Goal: Information Seeking & Learning: Learn about a topic

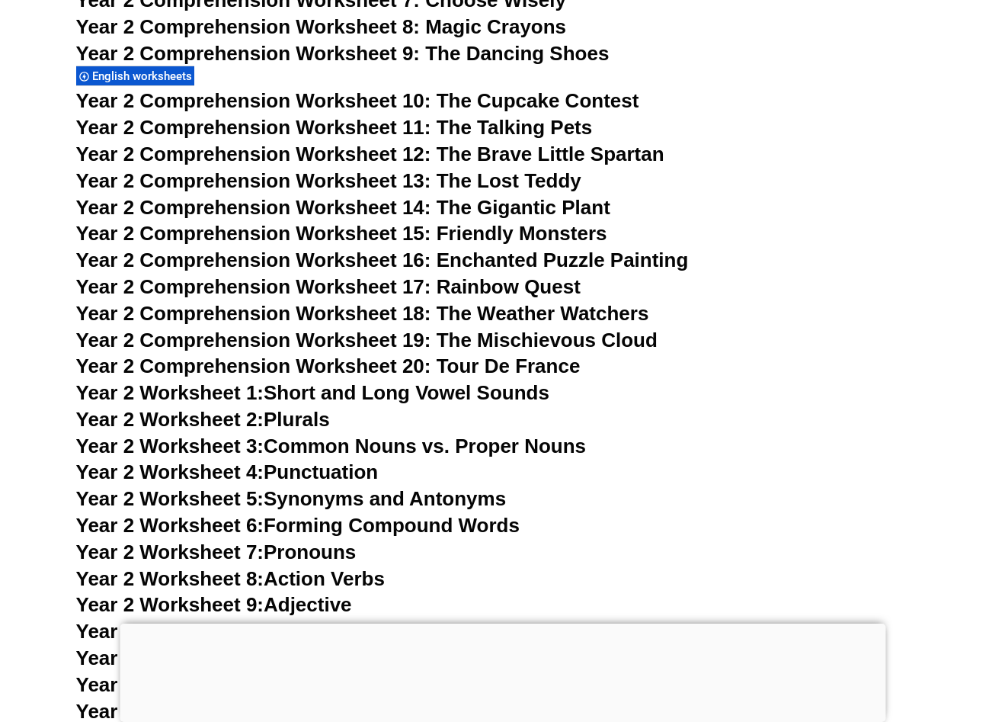
scroll to position [3841, 0]
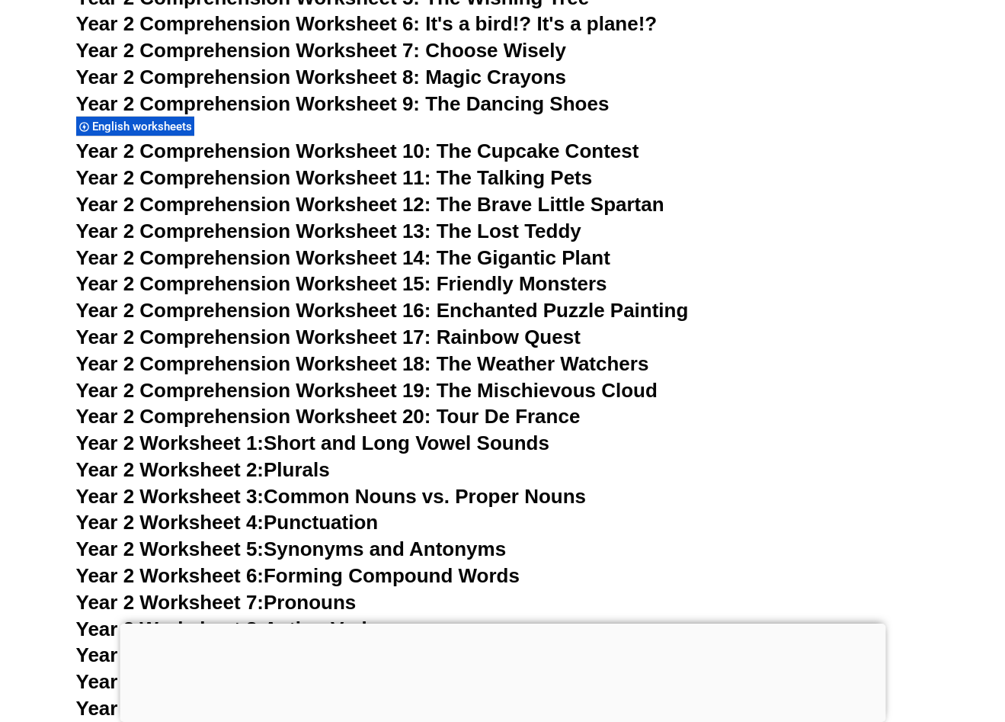
click at [394, 157] on span "Year 2 Comprehension Worksheet 10: The Cupcake Contest" at bounding box center [357, 150] width 563 height 23
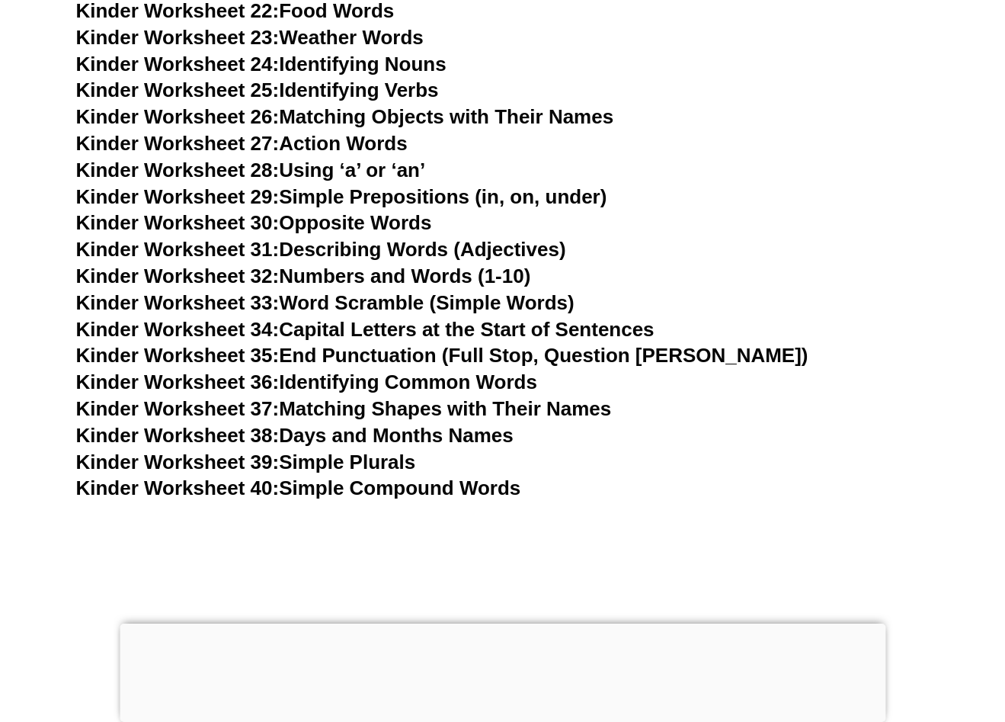
scroll to position [0, 0]
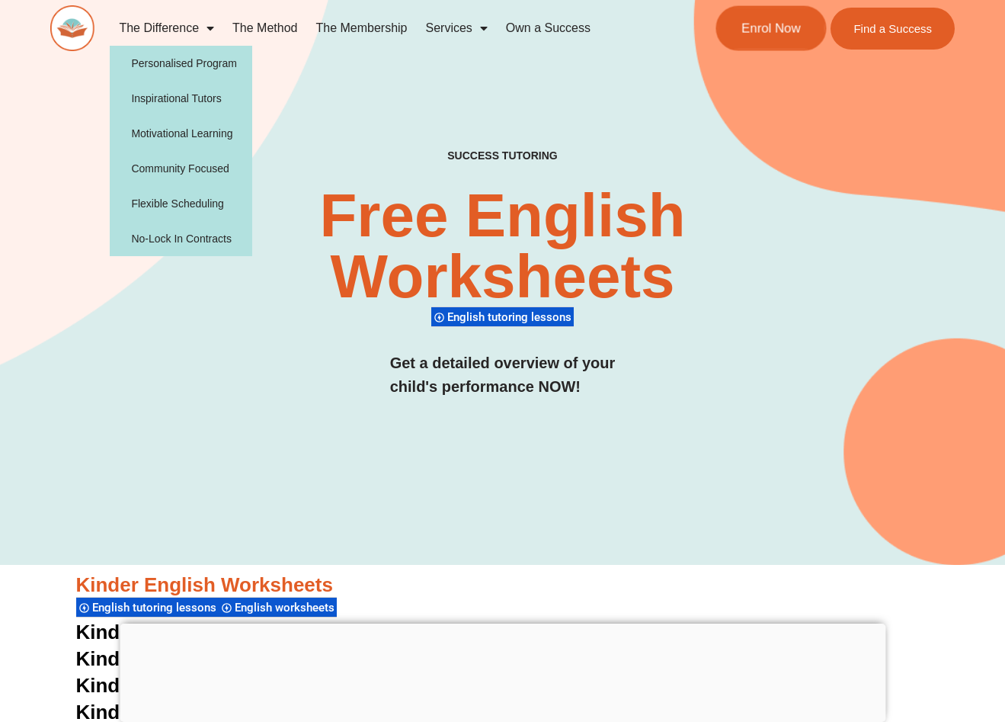
click at [800, 24] on span "Enrol Now" at bounding box center [771, 28] width 59 height 13
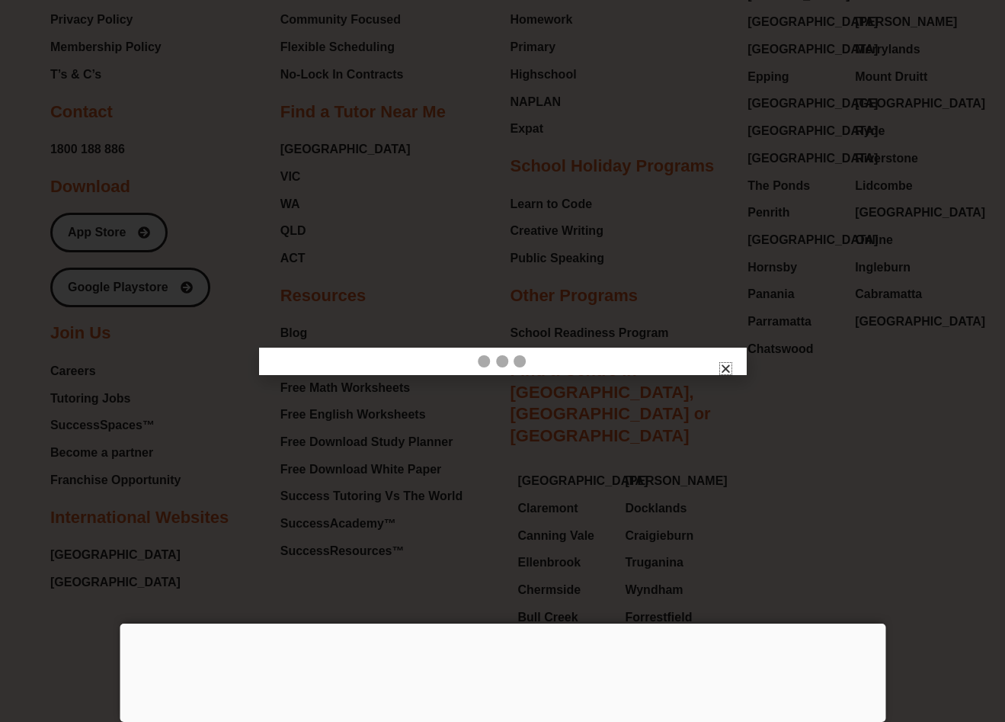
scroll to position [16408, 0]
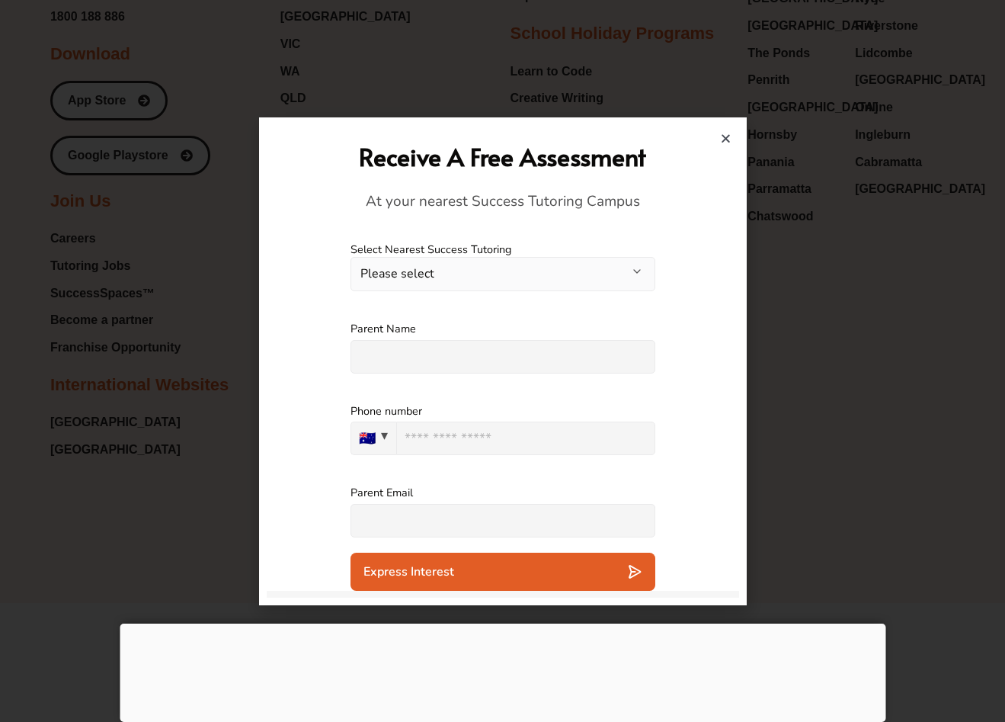
click at [725, 139] on icon "Close" at bounding box center [725, 138] width 11 height 11
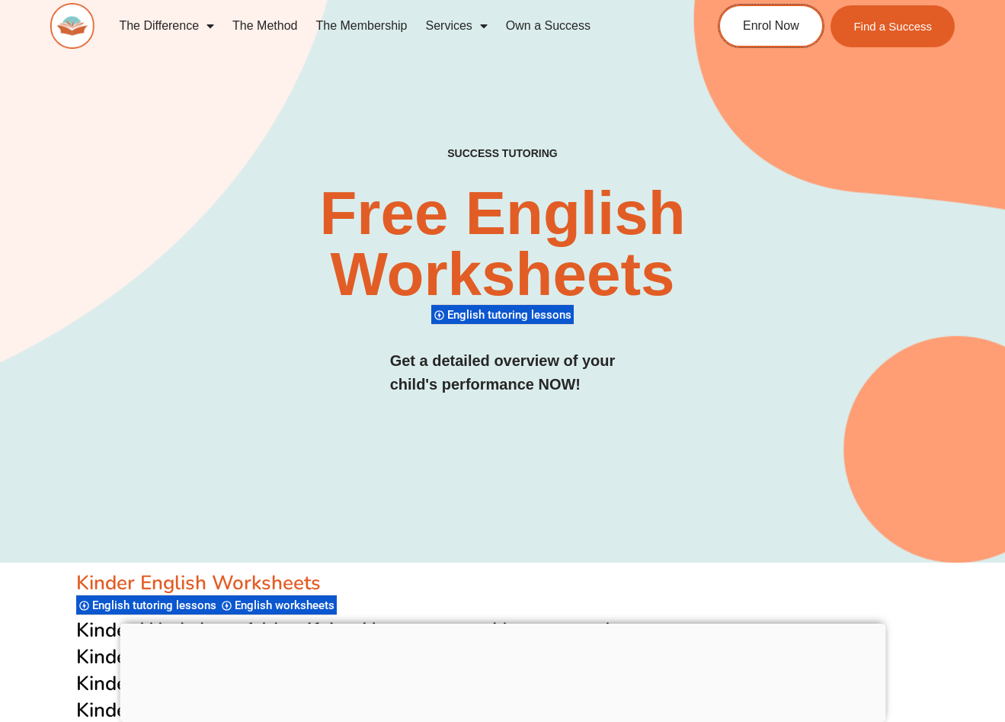
scroll to position [0, 0]
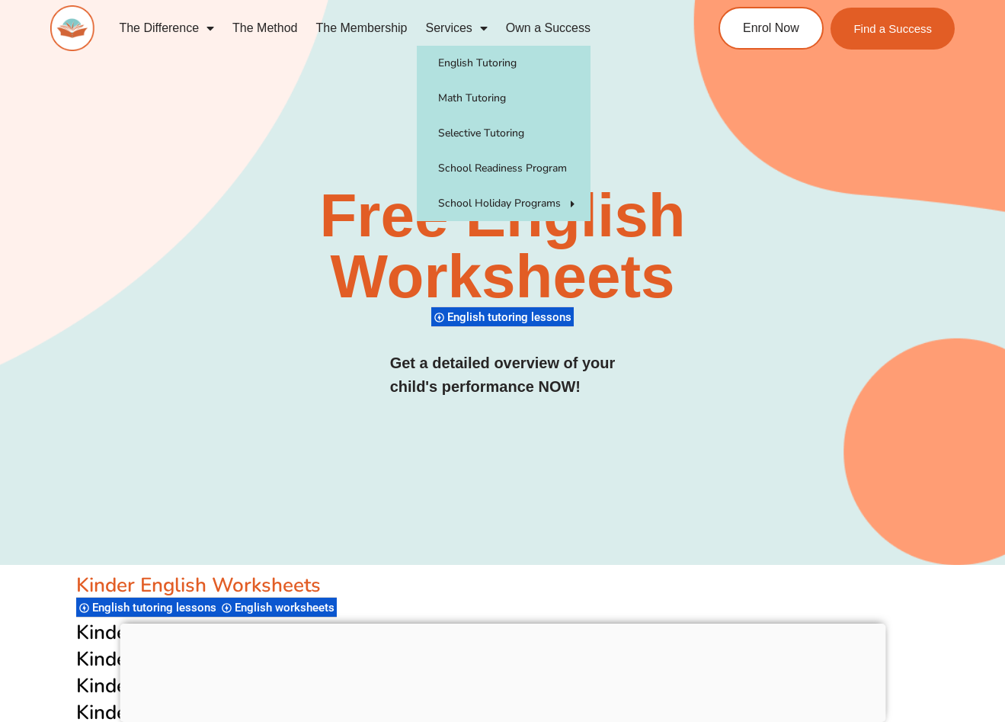
click at [471, 29] on link "Services" at bounding box center [457, 28] width 80 height 35
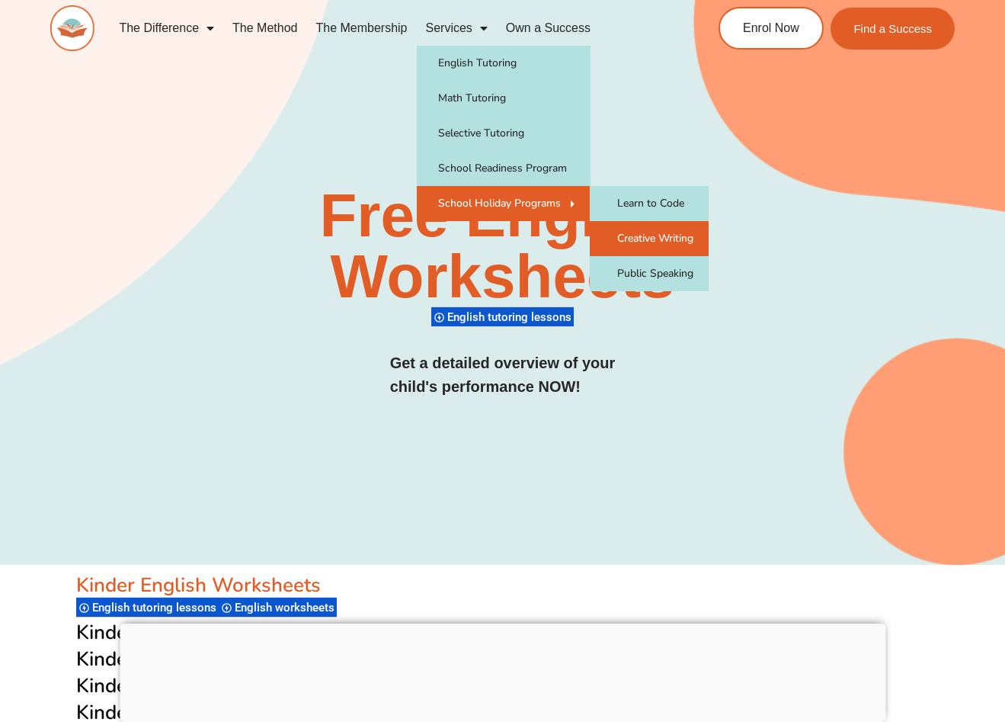
click at [671, 245] on link "Creative Writing" at bounding box center [649, 238] width 119 height 35
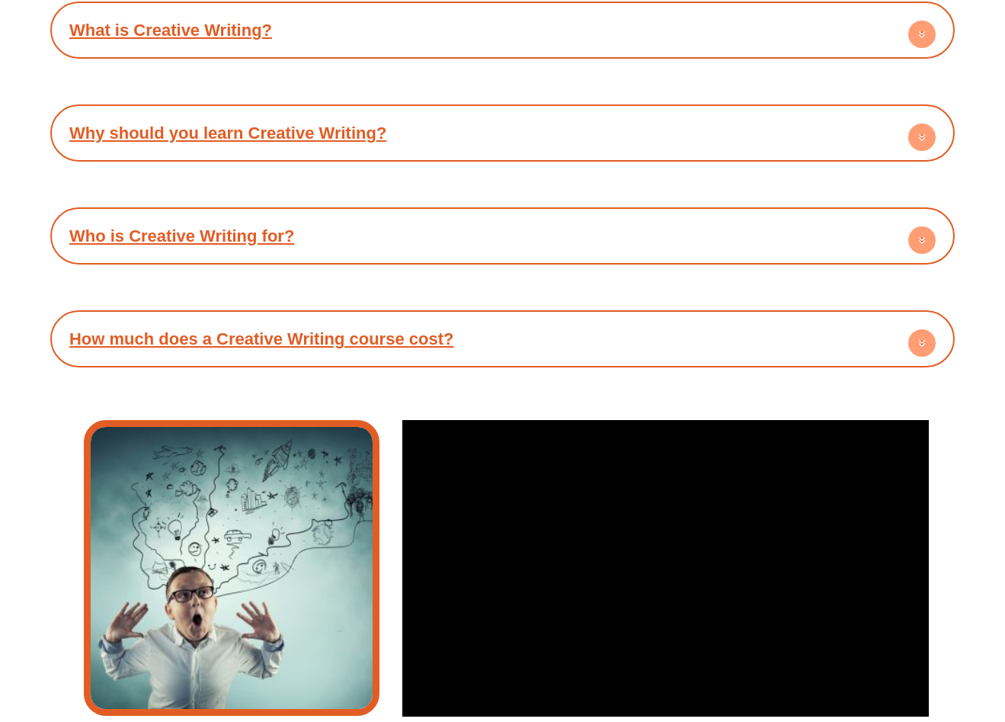
scroll to position [2414, 0]
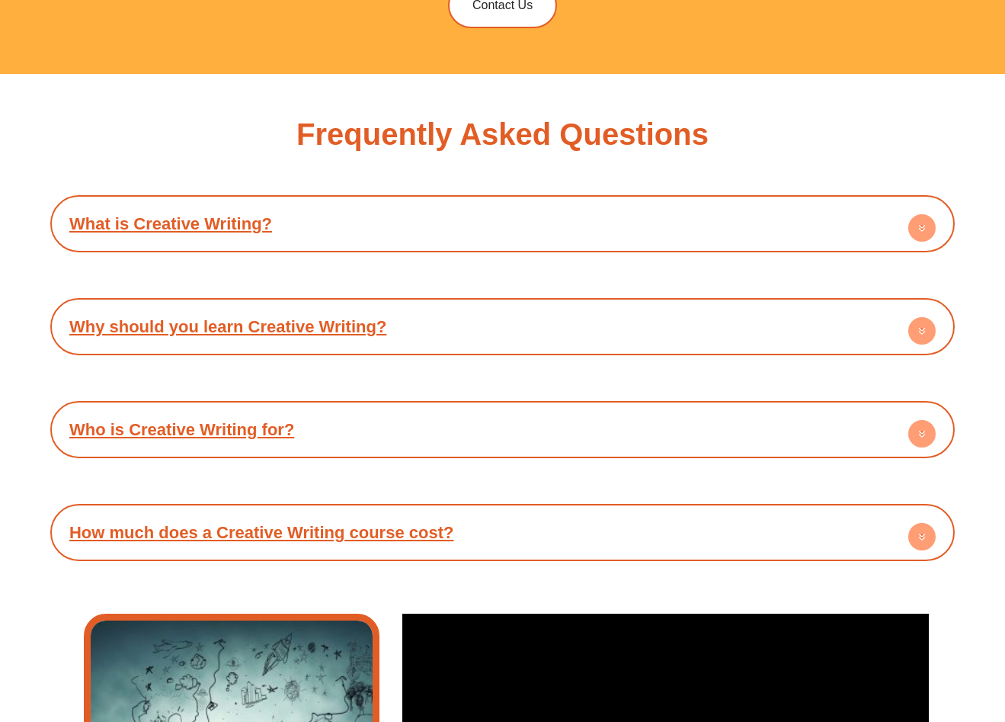
click at [648, 212] on h4 "What is Creative Writing?" at bounding box center [502, 224] width 889 height 42
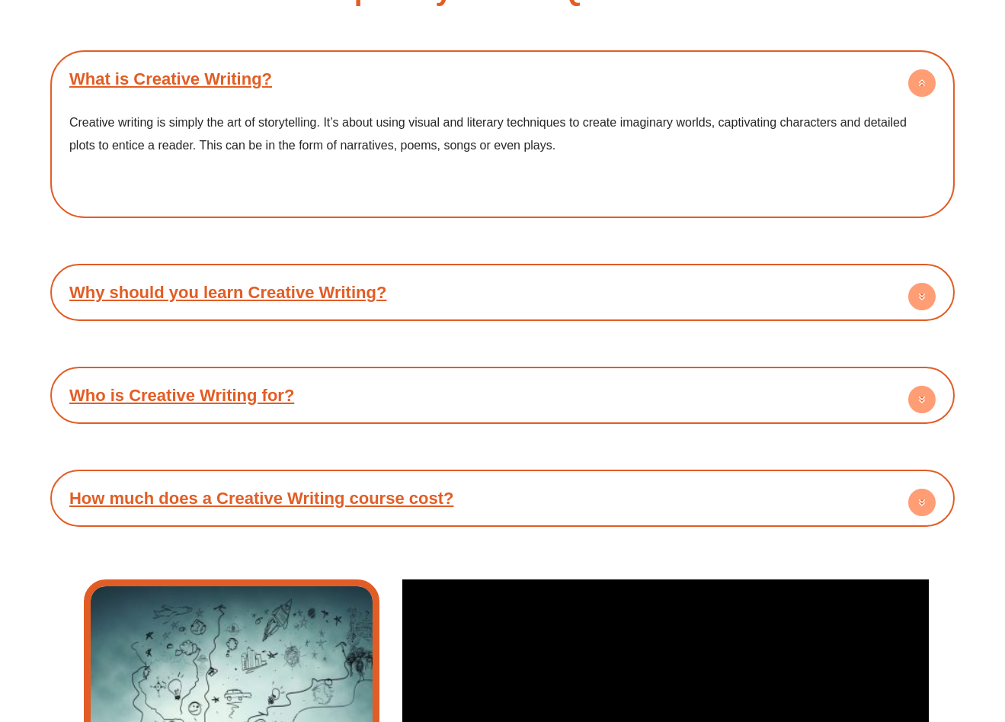
scroll to position [2573, 0]
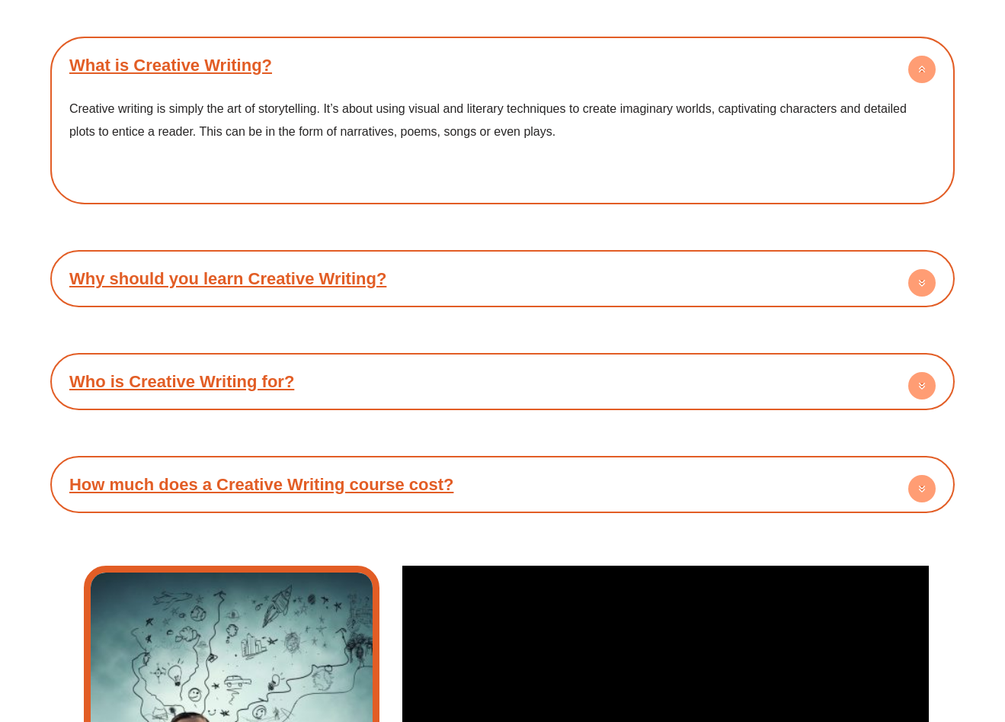
click at [631, 271] on h4 "Why should you learn Creative Writing?" at bounding box center [502, 279] width 889 height 42
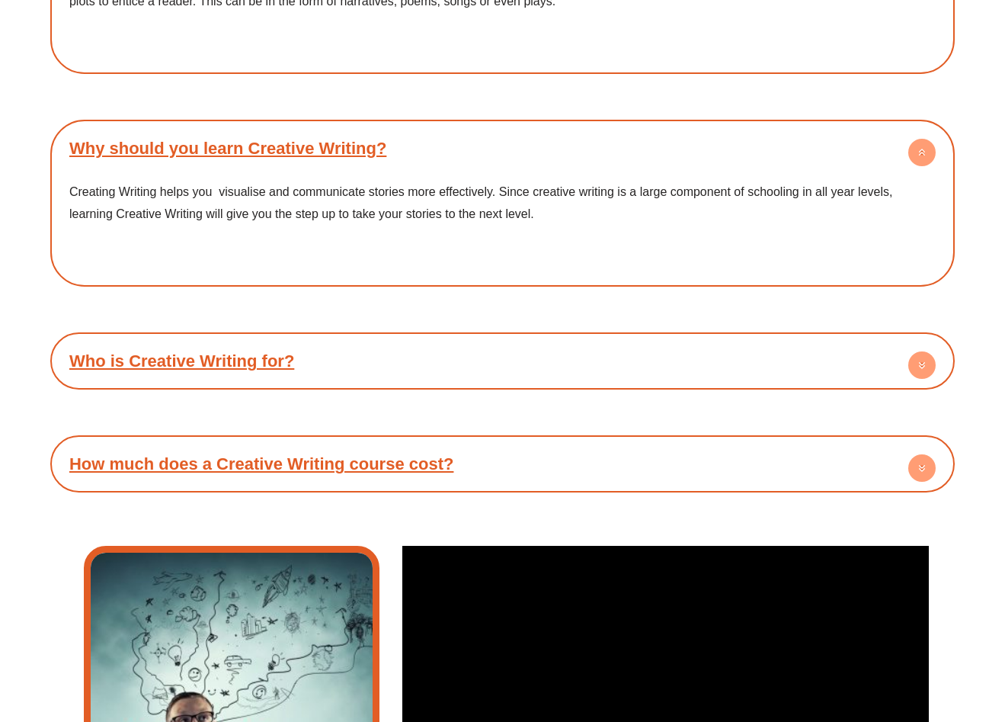
scroll to position [2704, 0]
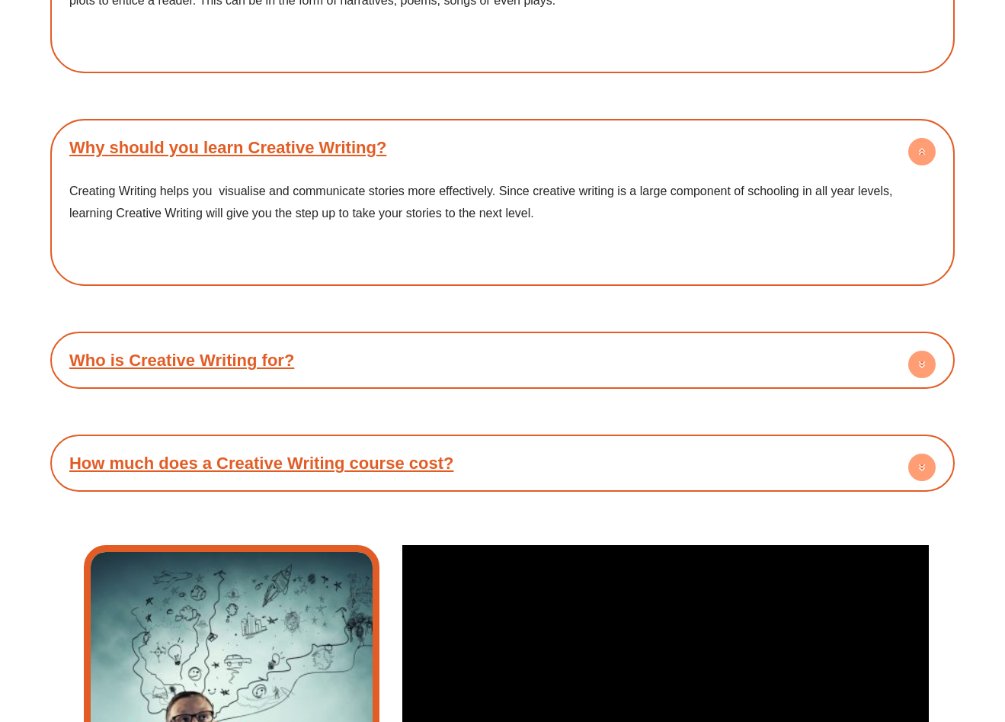
click at [626, 352] on h4 "Who is Creative Writing for?" at bounding box center [502, 360] width 889 height 42
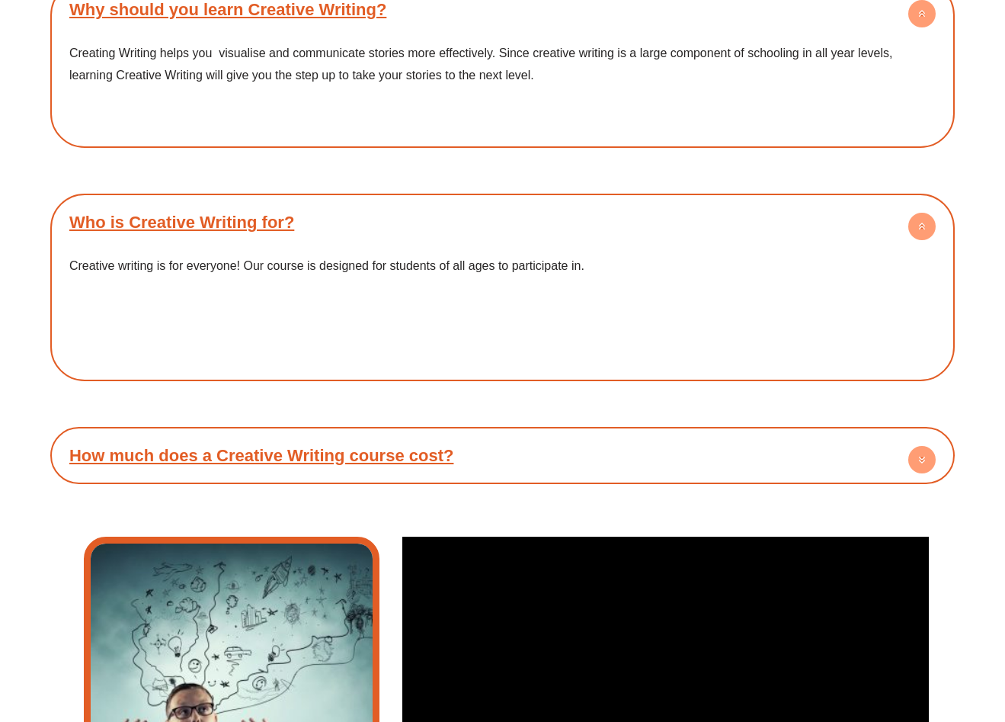
scroll to position [2956, 0]
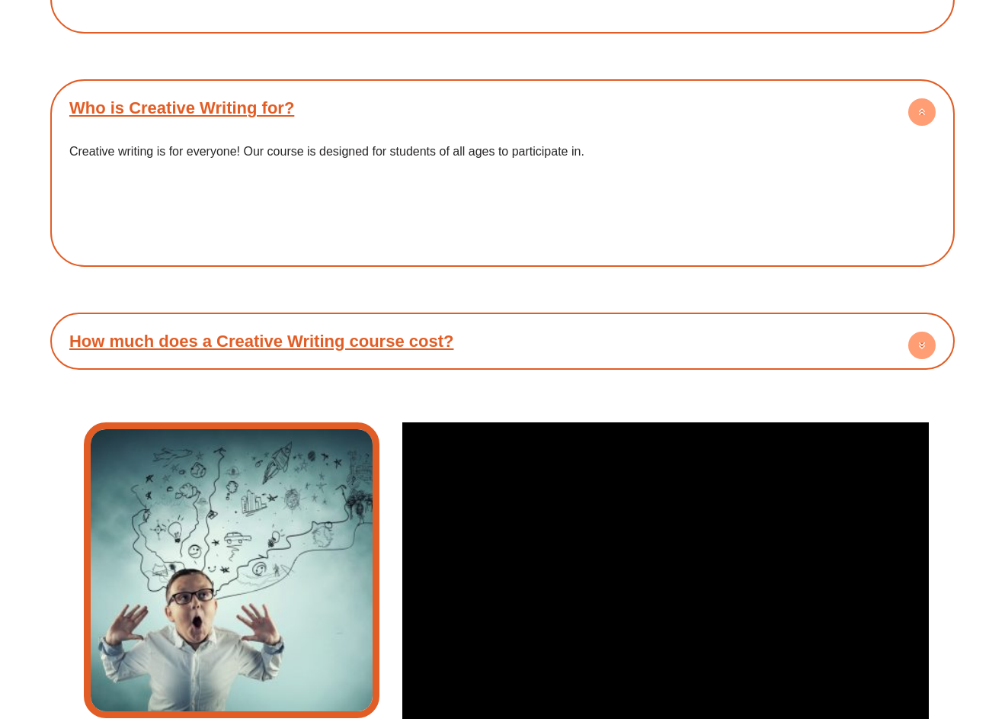
click at [623, 348] on h4 "How much does a Creative Writing course cost?" at bounding box center [502, 341] width 889 height 42
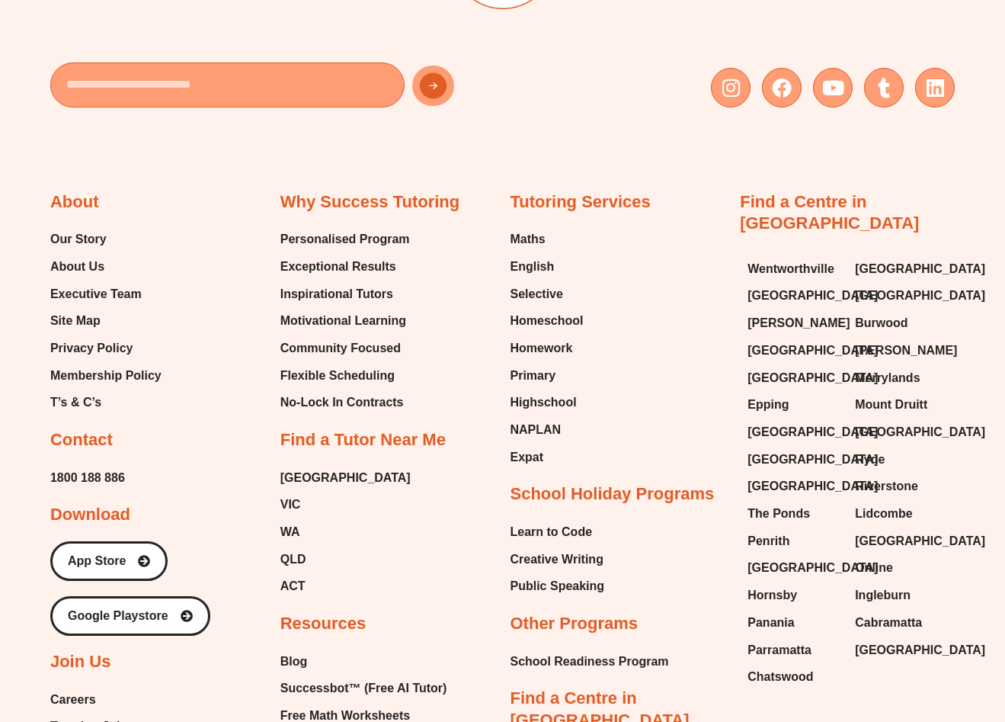
scroll to position [4220, 0]
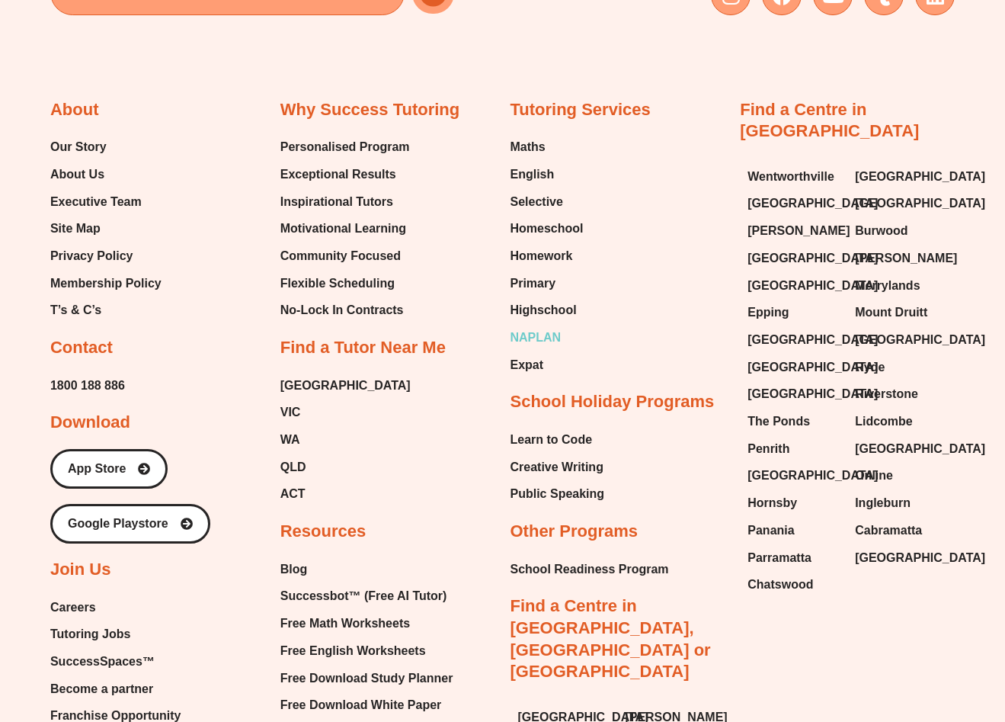
click at [561, 332] on span "NAPLAN" at bounding box center [536, 337] width 51 height 23
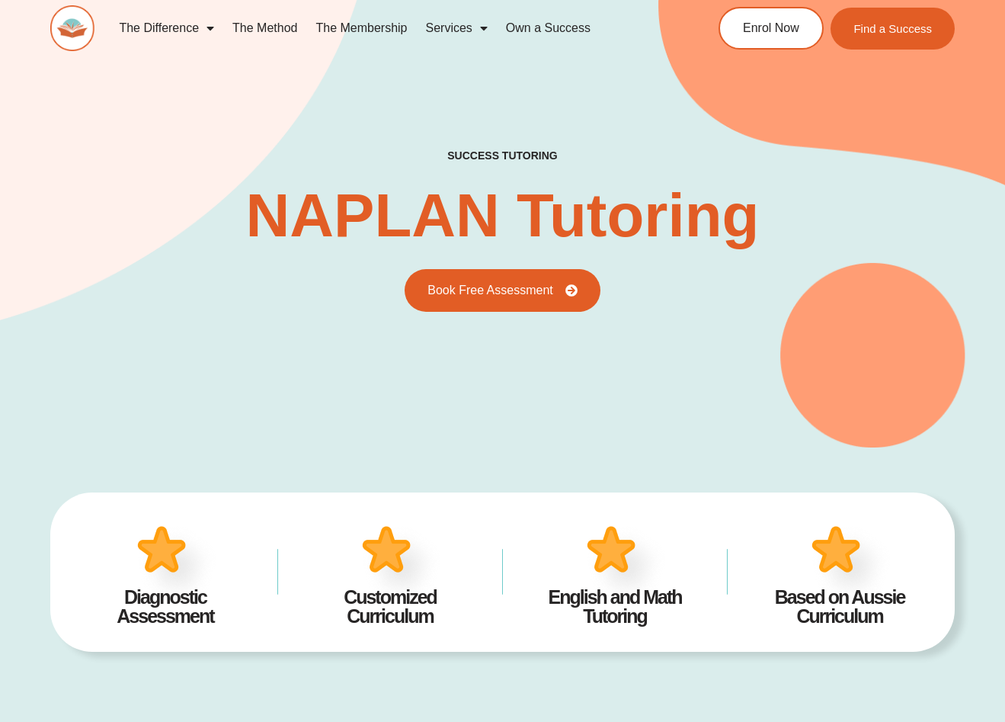
click at [395, 30] on link "The Membership" at bounding box center [361, 28] width 110 height 35
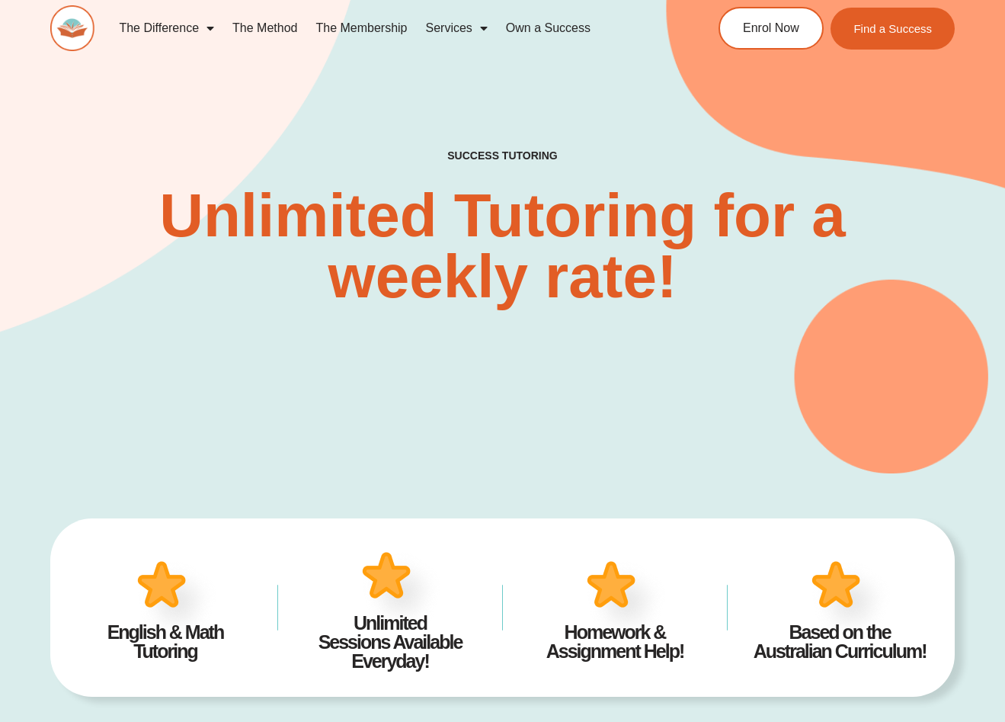
click at [353, 27] on link "The Membership" at bounding box center [361, 28] width 110 height 35
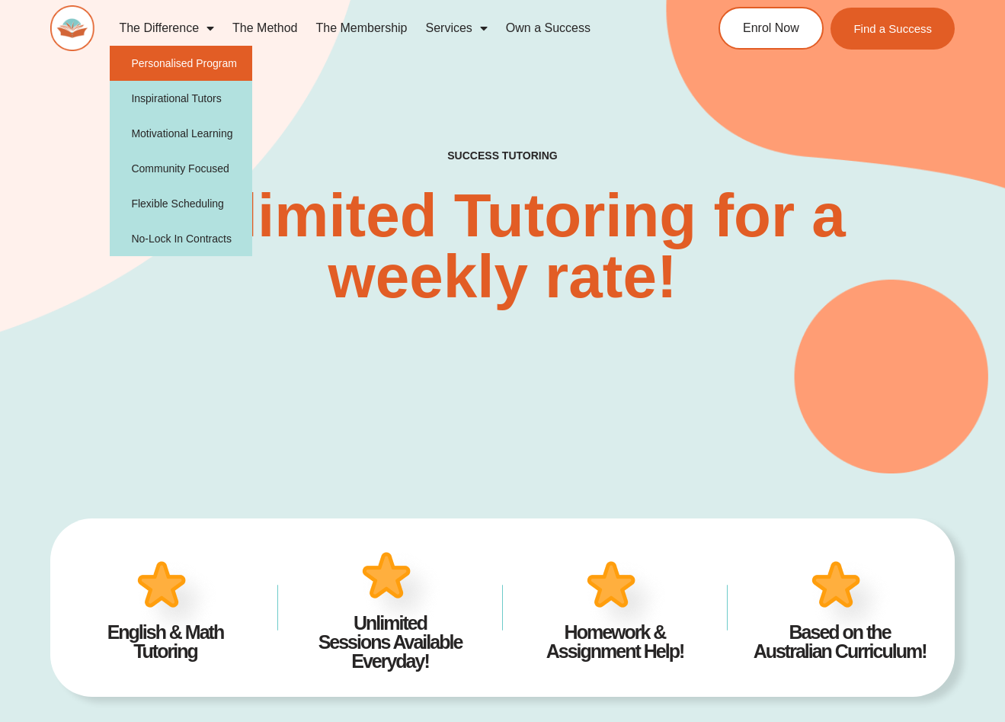
click at [207, 67] on link "Personalised Program" at bounding box center [181, 63] width 143 height 35
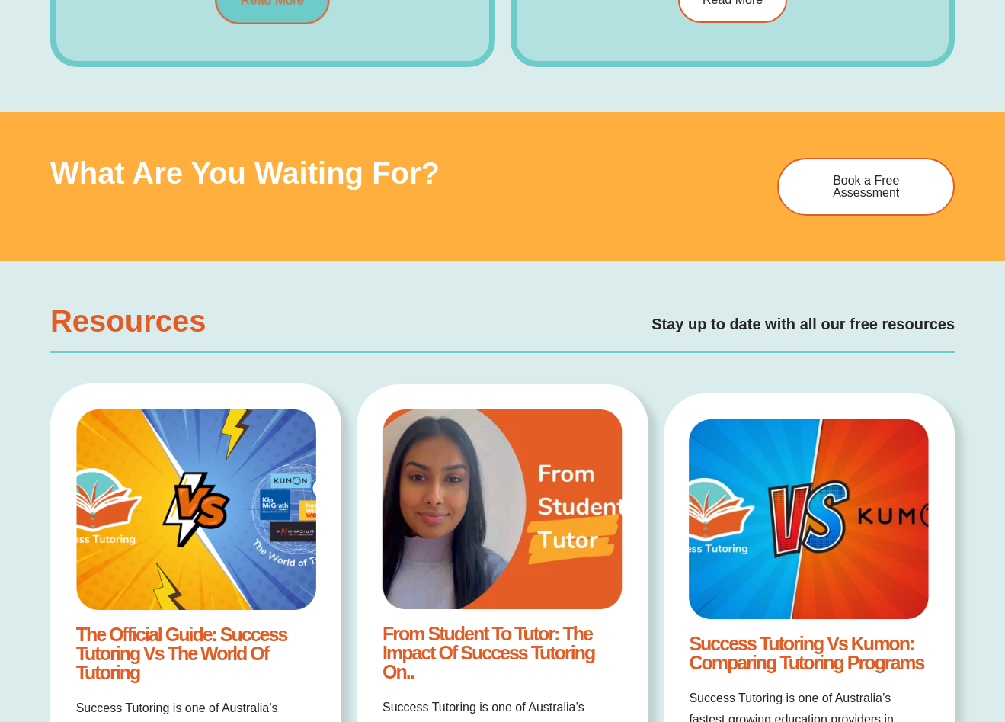
scroll to position [859, 0]
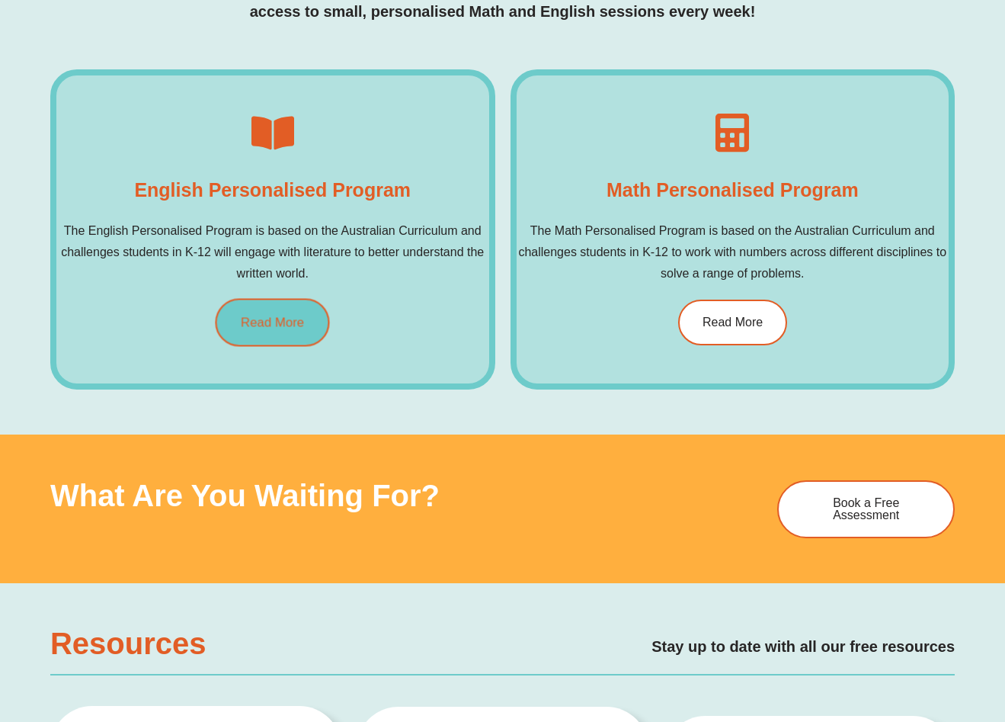
click at [289, 331] on link "Read More" at bounding box center [273, 322] width 114 height 48
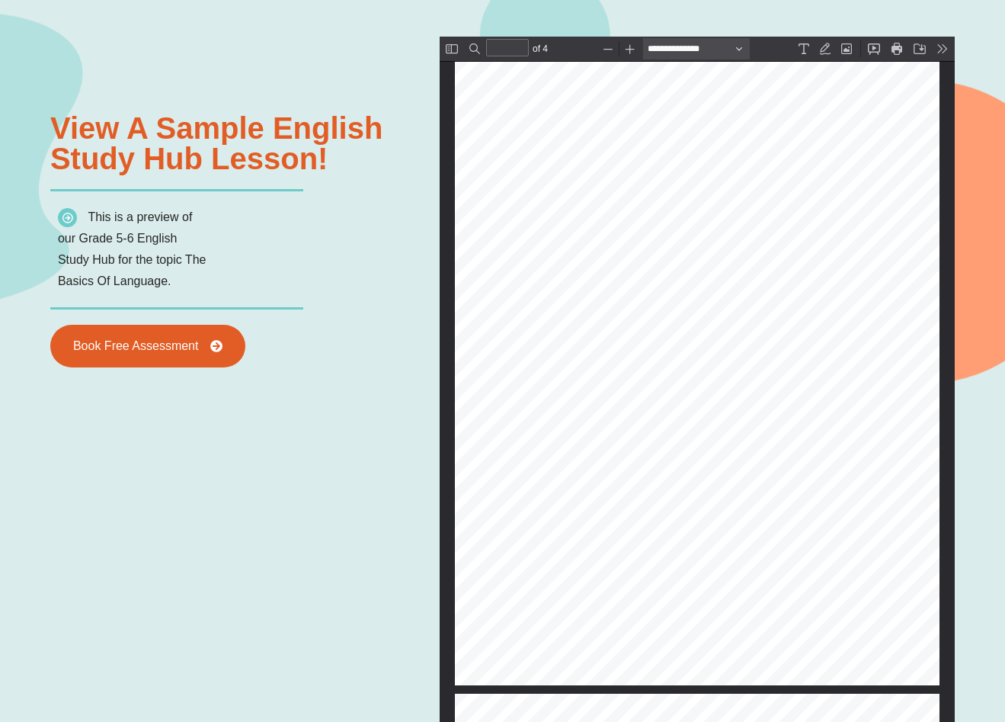
scroll to position [1604, 0]
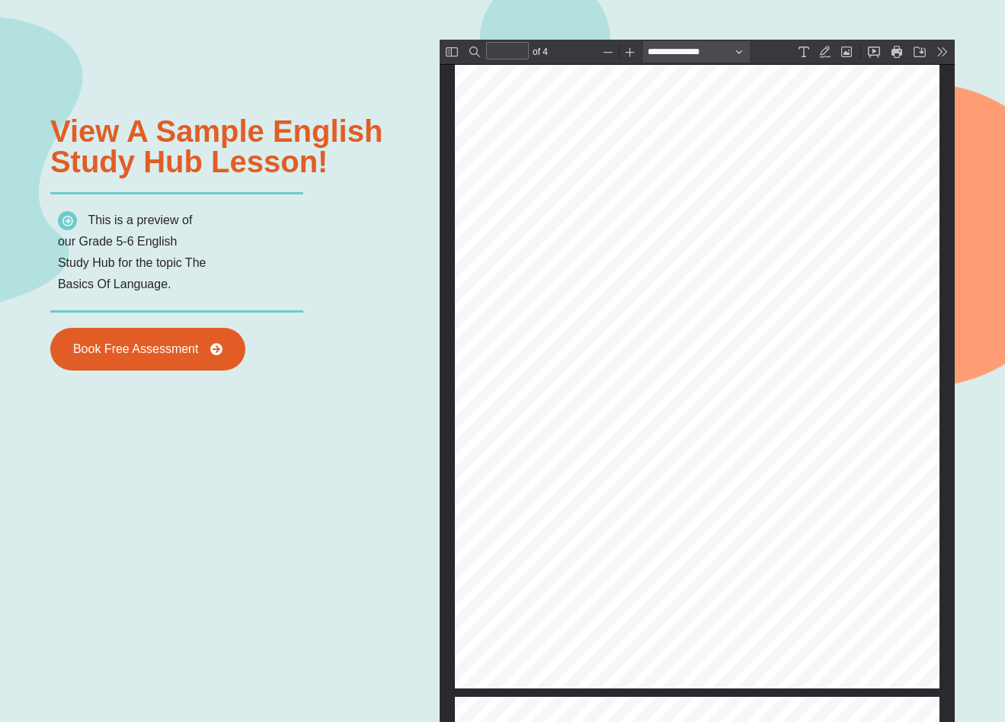
click at [69, 225] on img at bounding box center [67, 220] width 19 height 19
click at [963, 283] on div "Powered By EmbedPress View a sample english Study Hub lesson! This is a preview…" at bounding box center [502, 461] width 1005 height 997
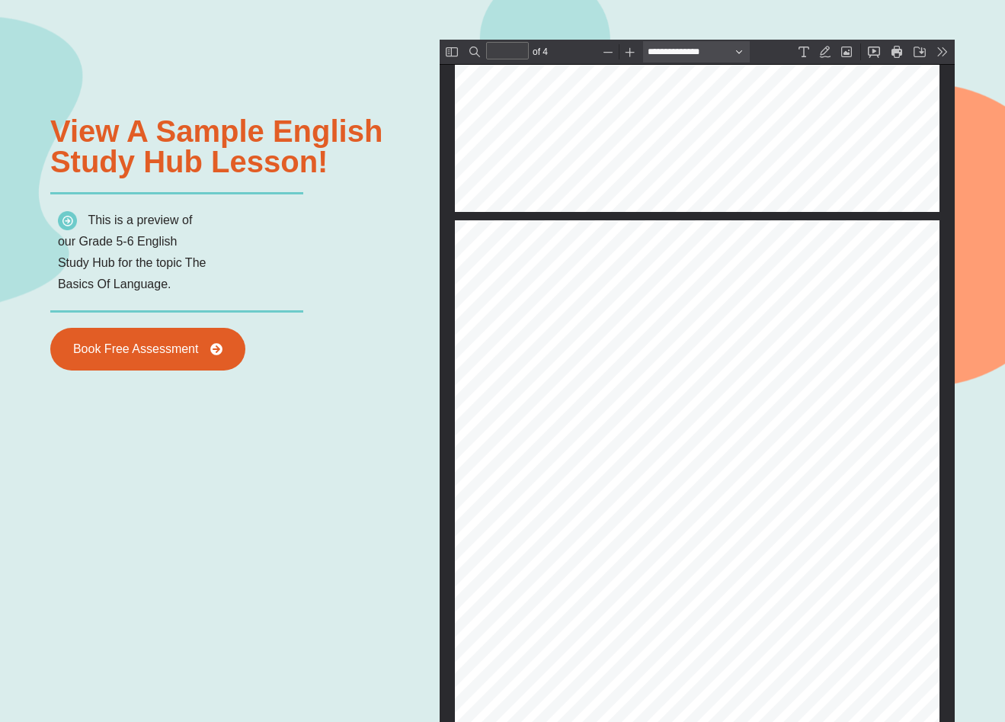
scroll to position [559, 0]
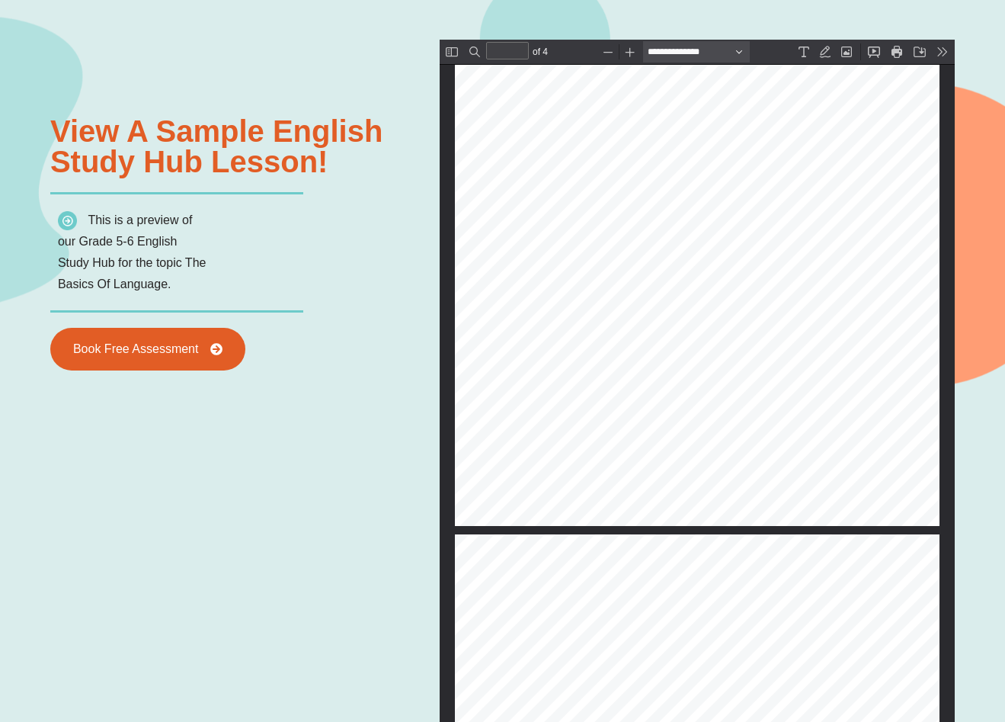
type input "*"
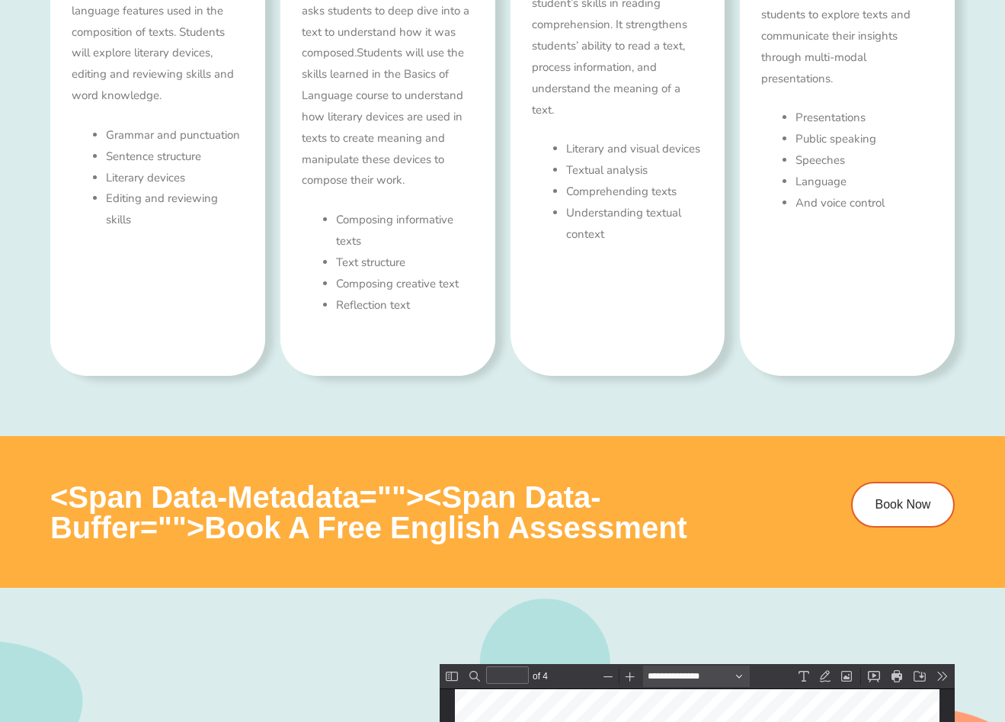
scroll to position [0, 0]
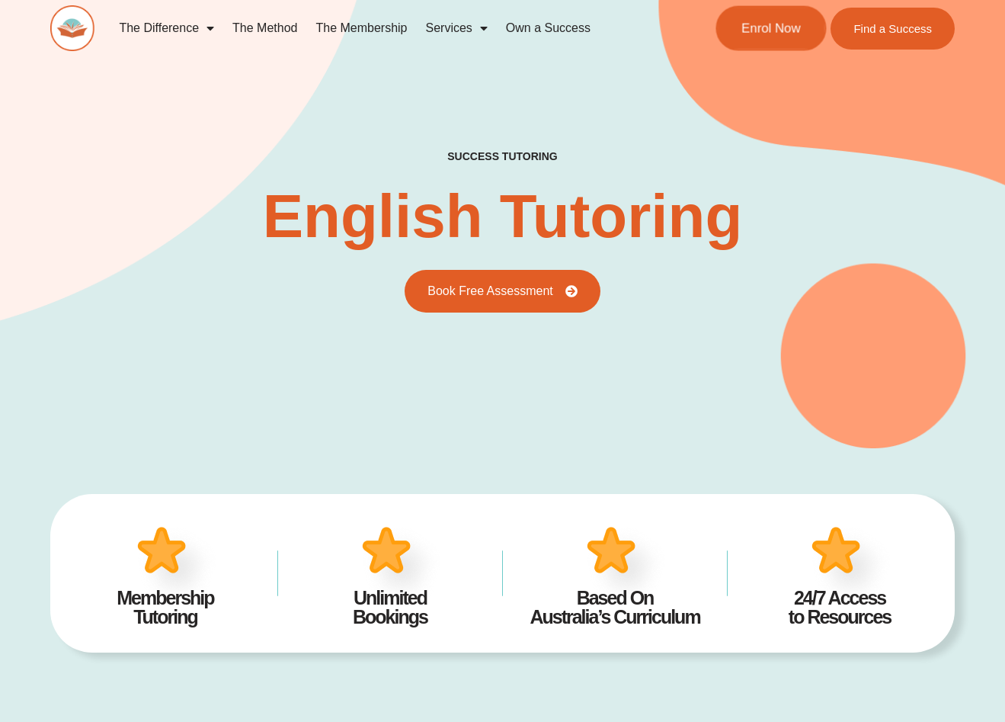
click at [751, 43] on link "Enrol Now" at bounding box center [771, 28] width 111 height 45
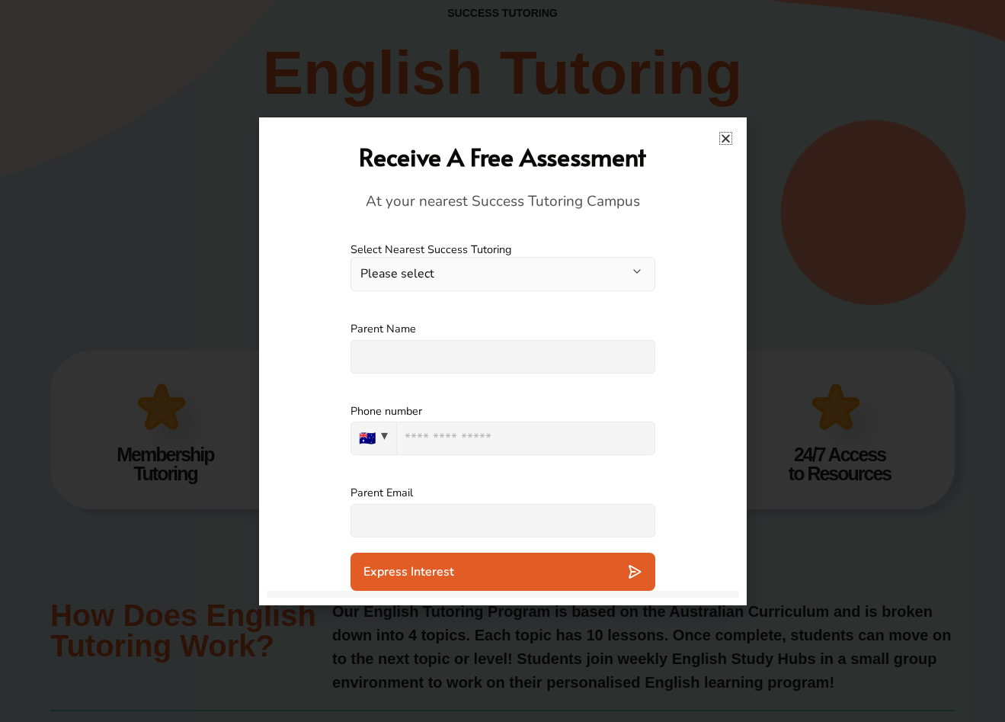
scroll to position [300, 0]
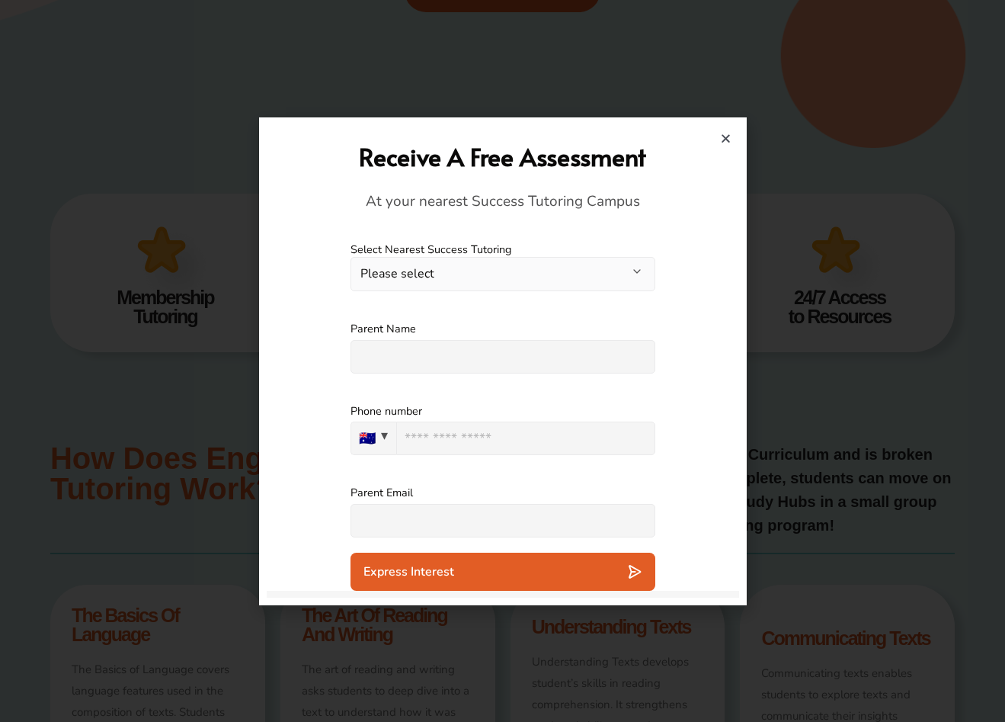
click at [726, 139] on icon "Close" at bounding box center [725, 138] width 11 height 11
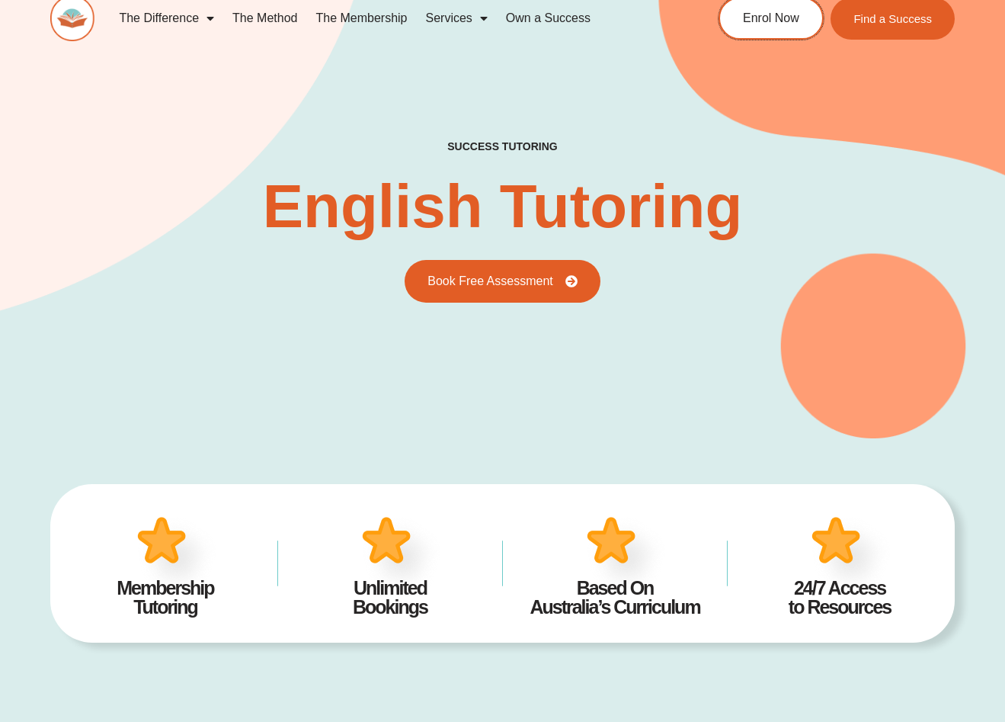
scroll to position [0, 0]
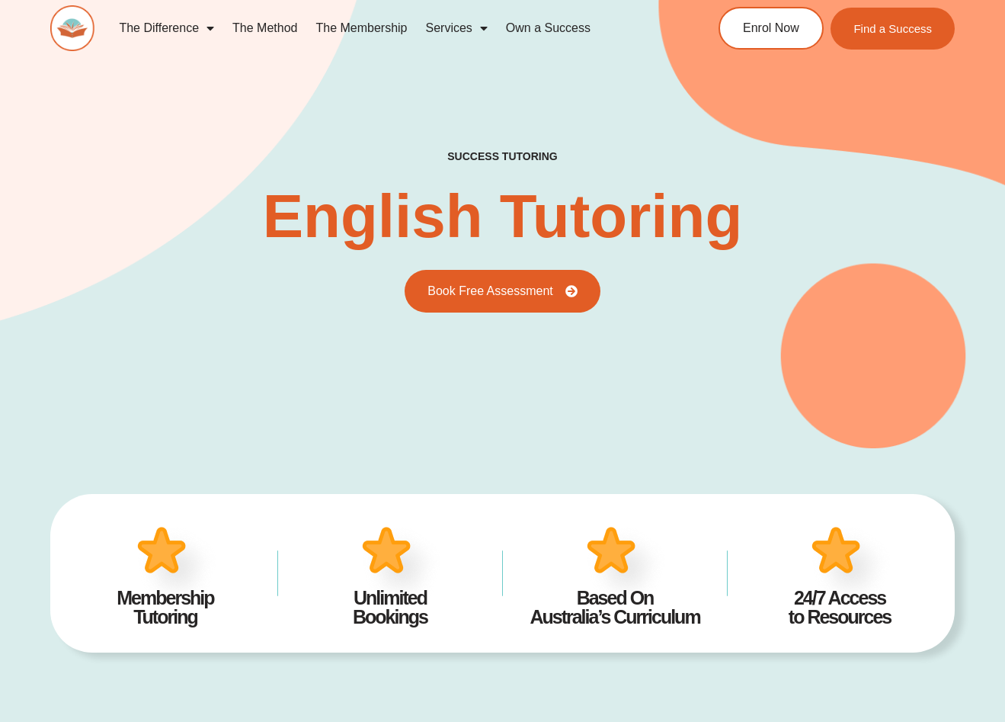
click at [368, 21] on link "The Membership" at bounding box center [361, 28] width 110 height 35
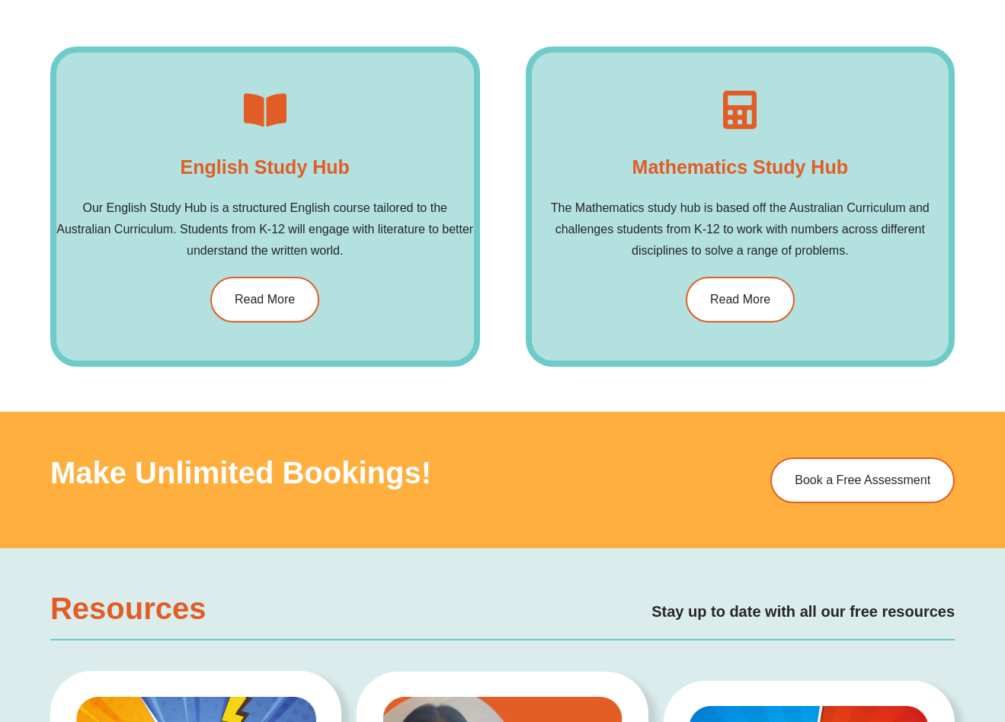
scroll to position [2042, 0]
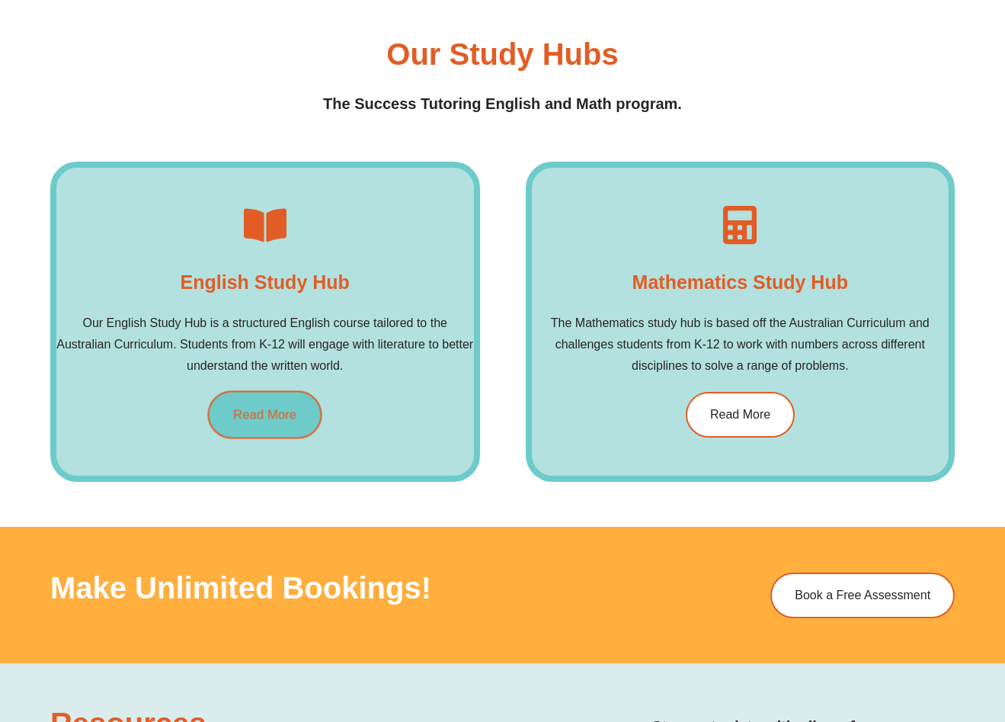
click at [270, 412] on span "Read More" at bounding box center [264, 414] width 63 height 13
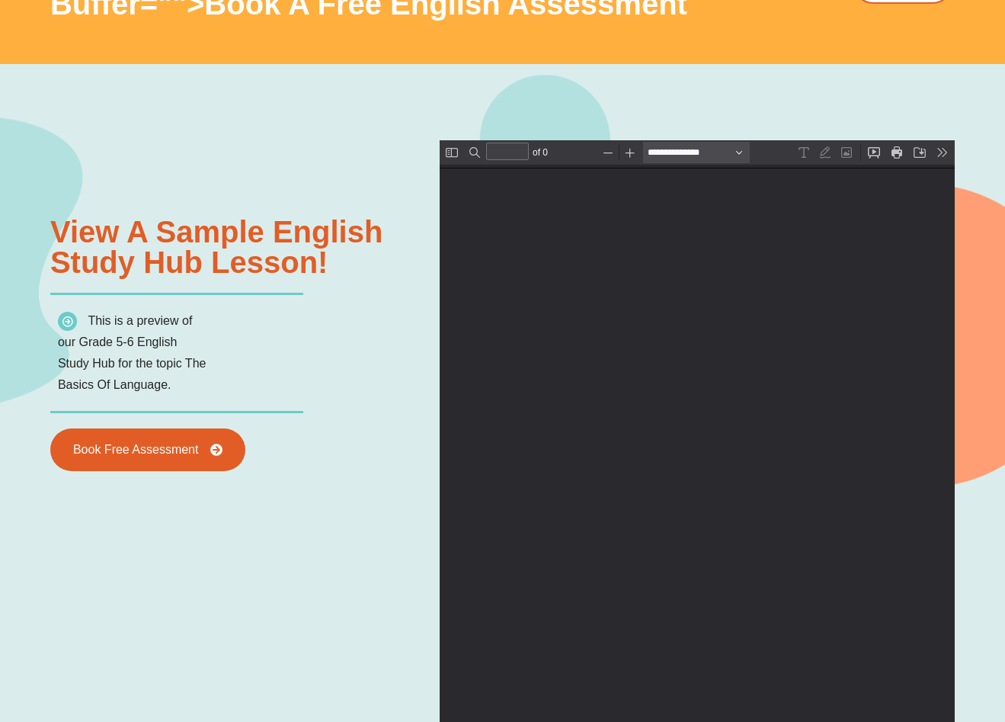
scroll to position [1666, 0]
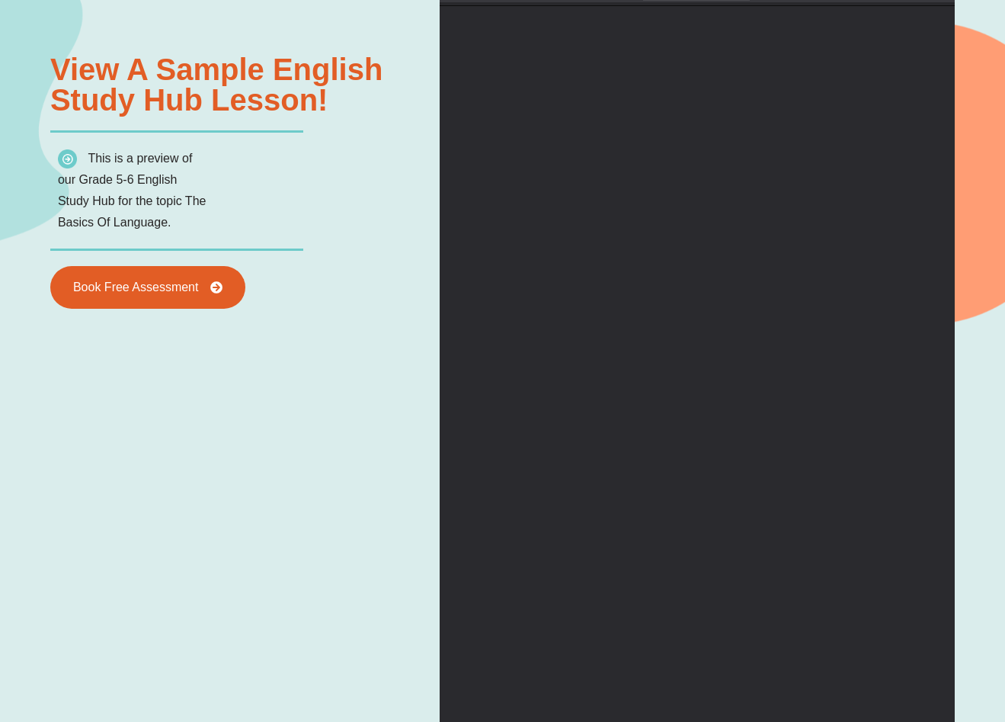
type input "*"
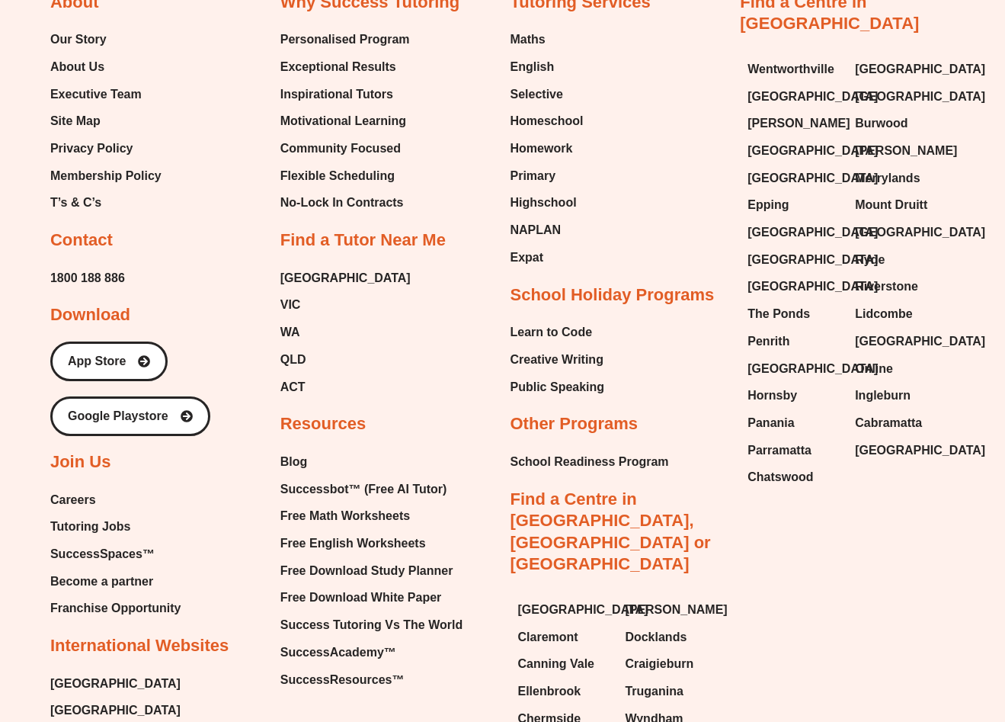
scroll to position [5732, 0]
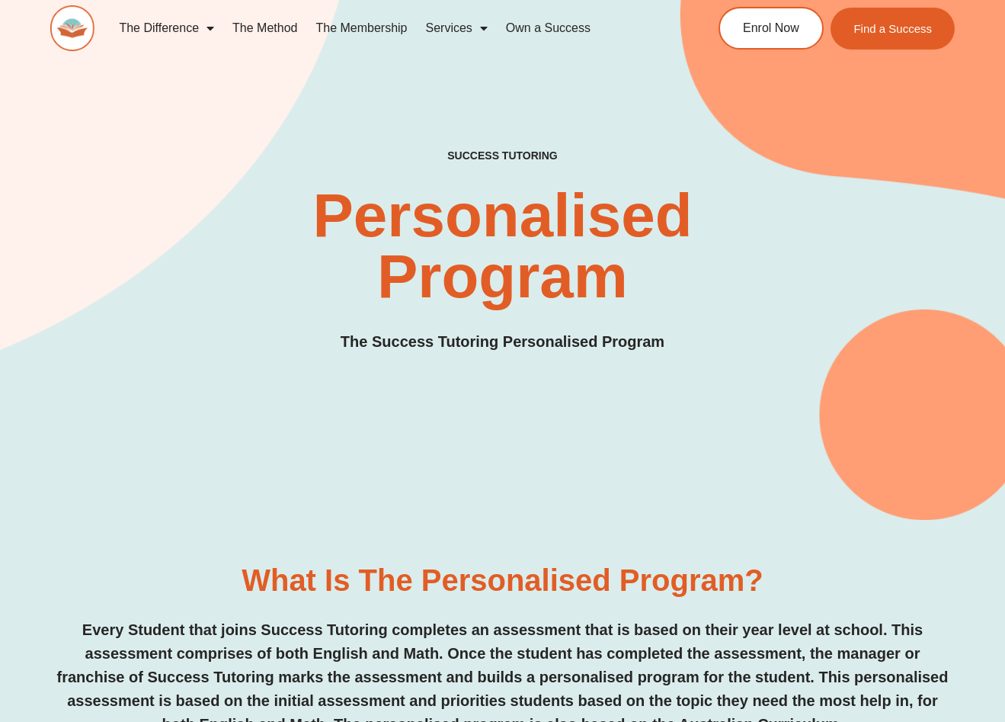
scroll to position [857, 0]
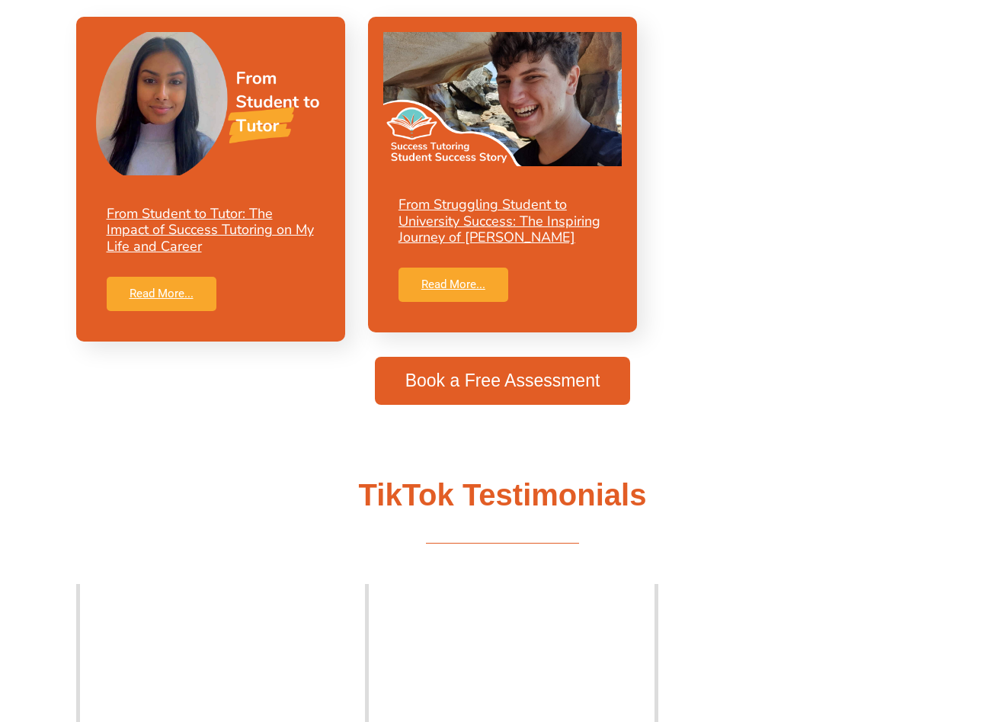
scroll to position [1645, 0]
